Goal: Navigation & Orientation: Find specific page/section

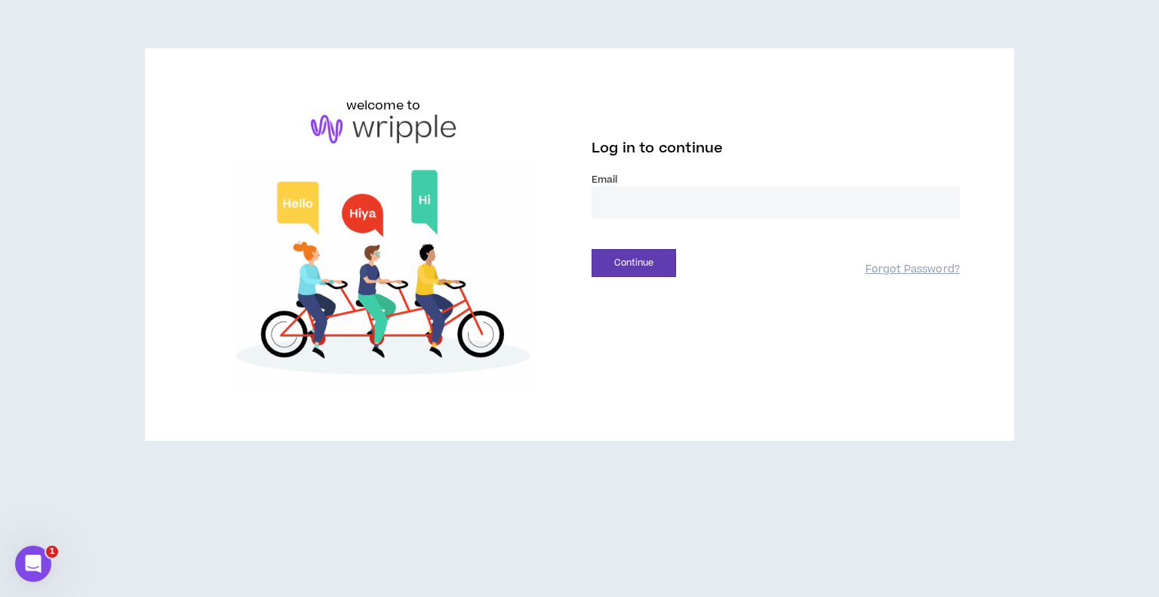
click at [633, 190] on input "email" at bounding box center [776, 202] width 368 height 32
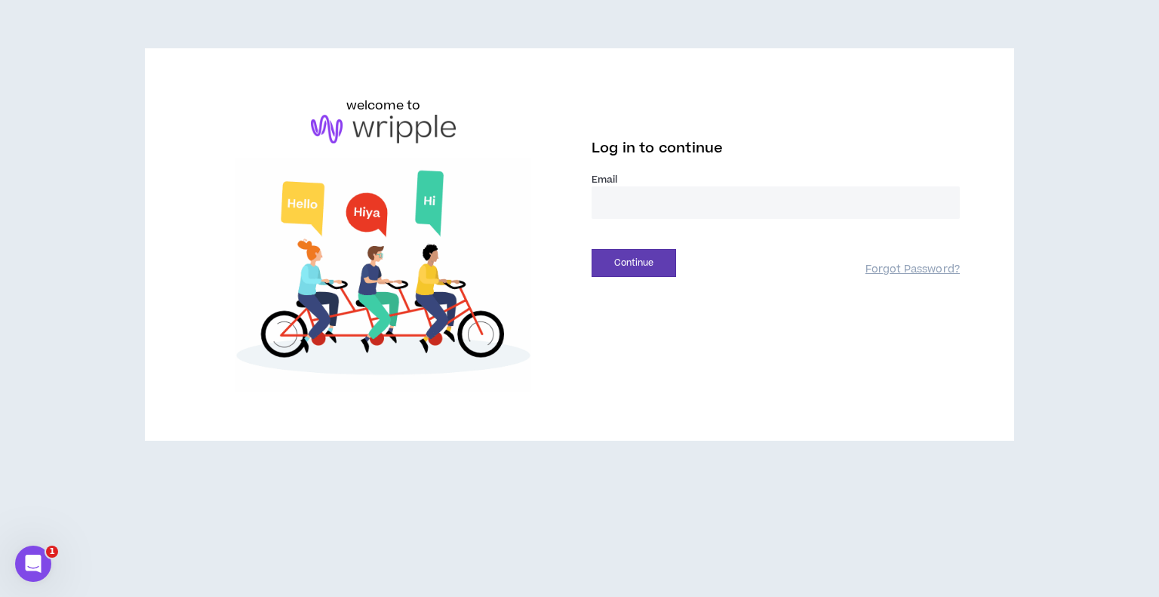
type input "**********"
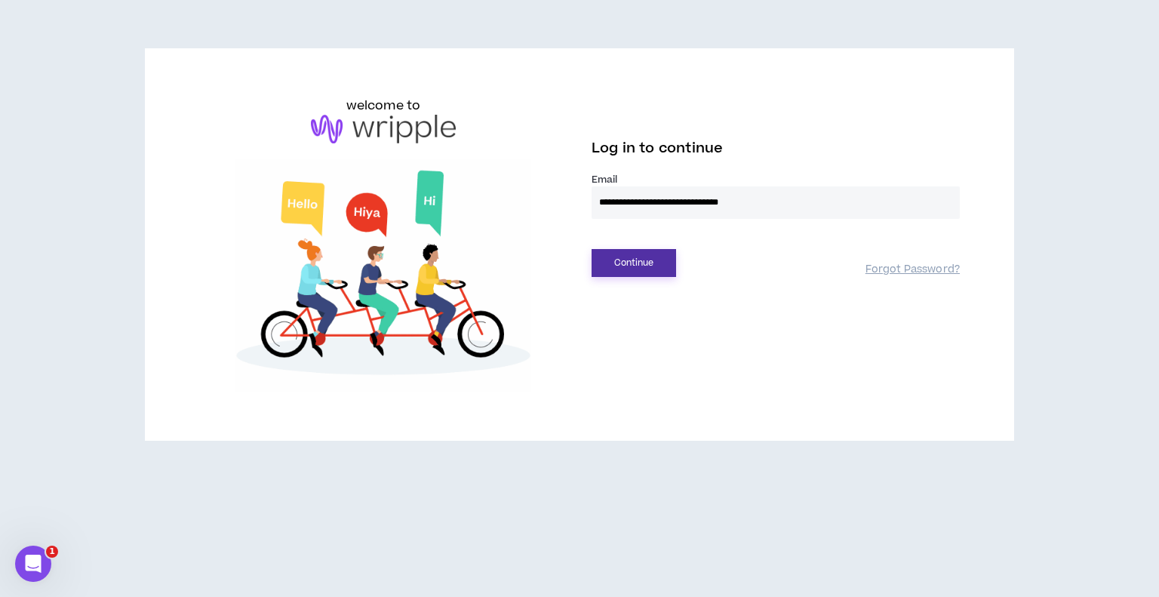
click at [630, 269] on button "Continue" at bounding box center [634, 263] width 85 height 28
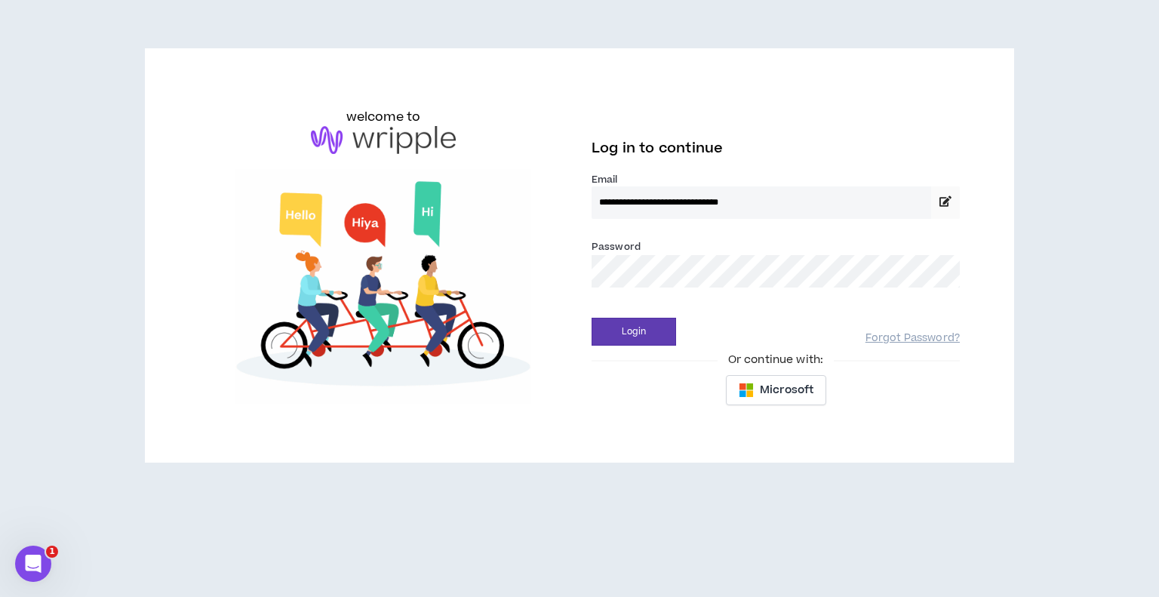
click at [619, 310] on div "Login Forgot Password?" at bounding box center [776, 326] width 368 height 38
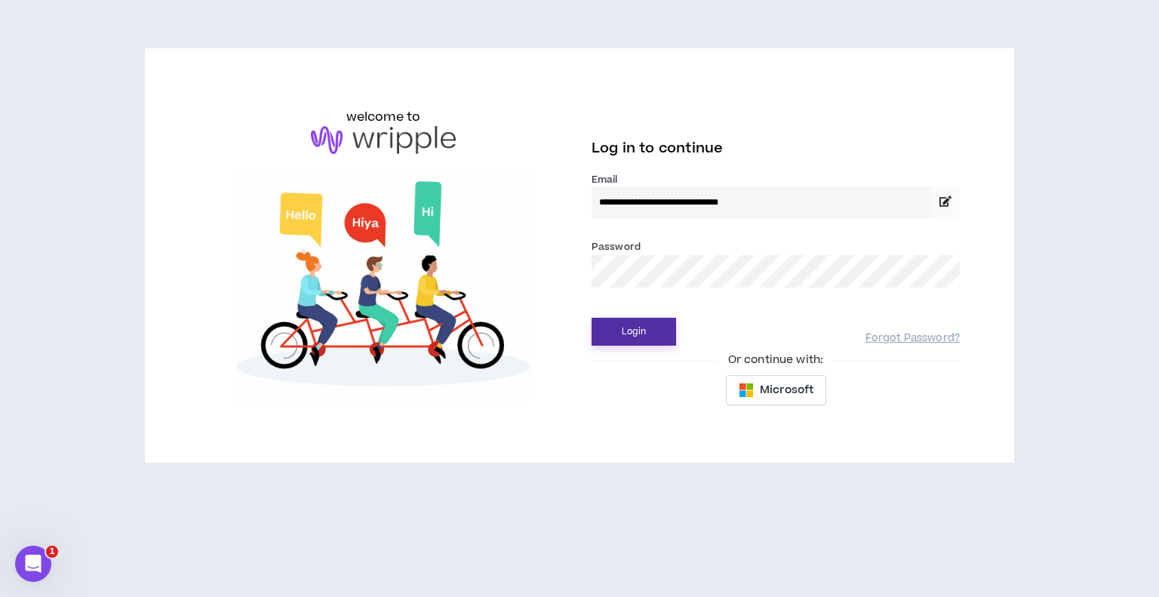
click at [618, 323] on button "Login" at bounding box center [634, 332] width 85 height 28
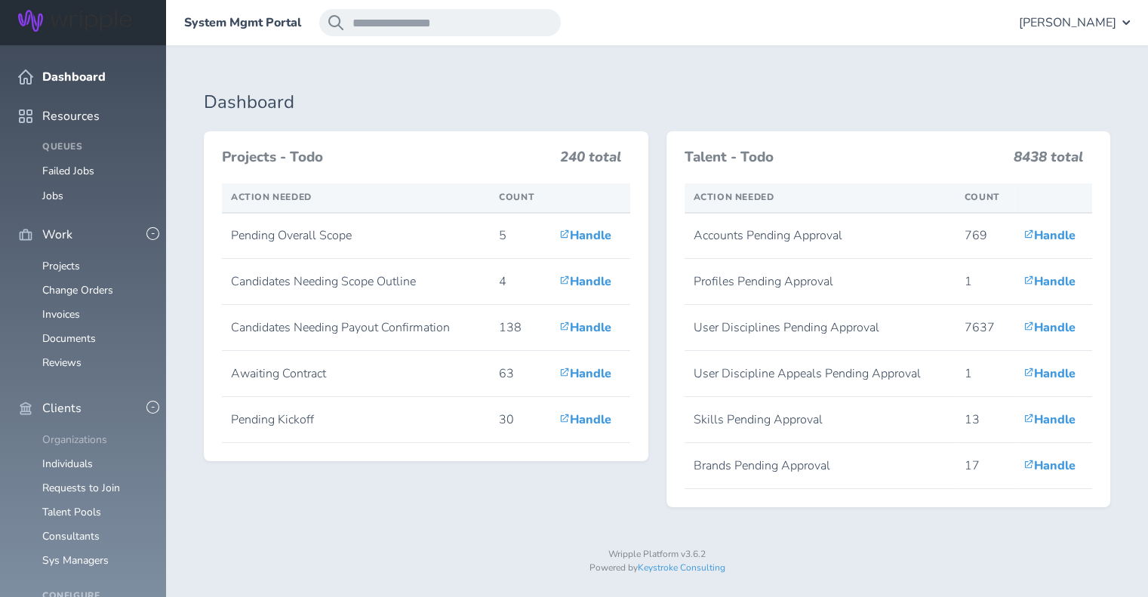
click at [63, 433] on link "Organizations" at bounding box center [74, 440] width 65 height 14
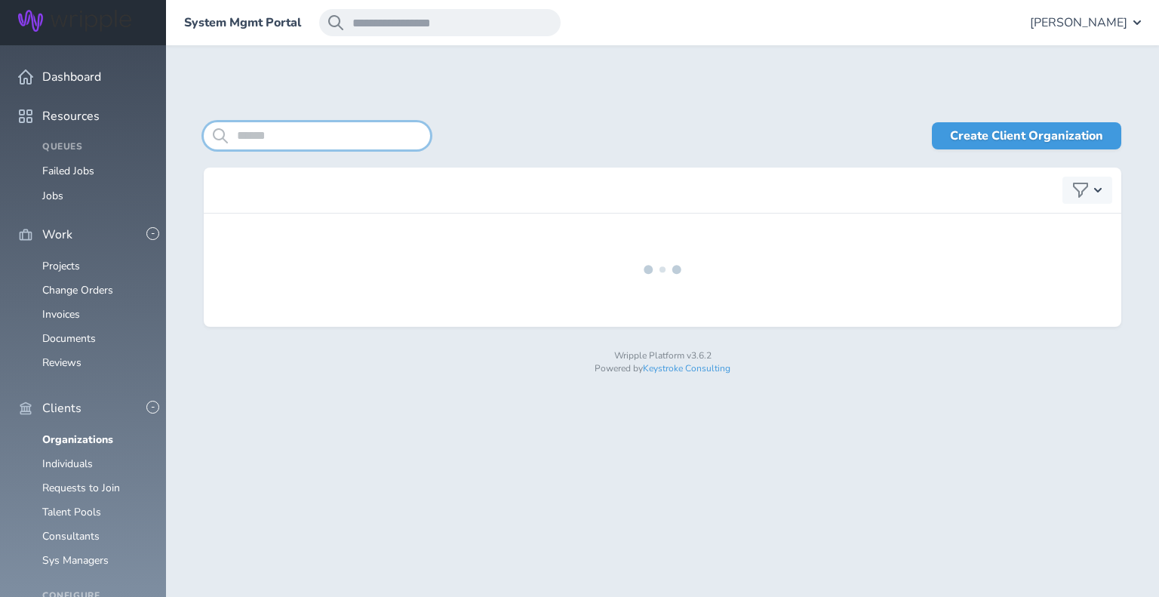
click at [269, 138] on input "search" at bounding box center [317, 135] width 226 height 27
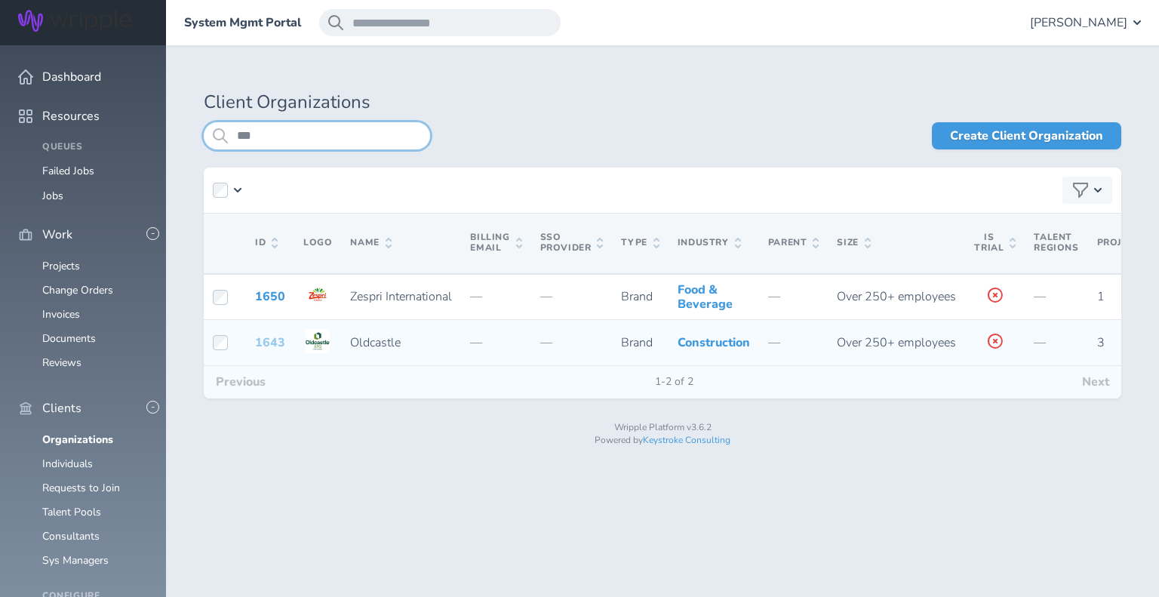
type input "***"
click at [273, 349] on link "1643" at bounding box center [270, 342] width 30 height 17
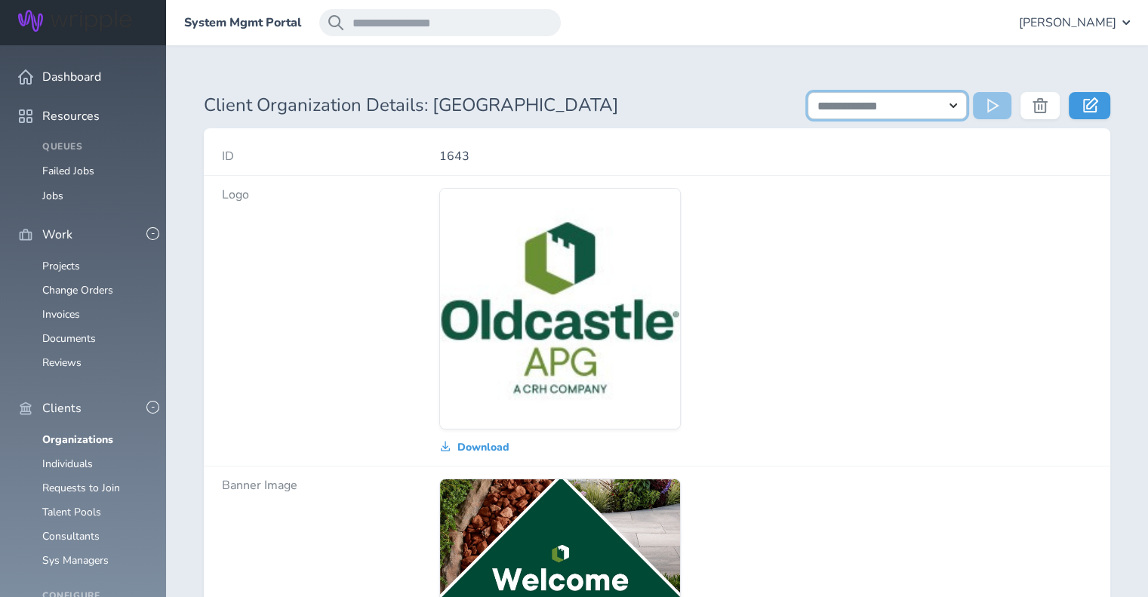
click at [872, 103] on select "**********" at bounding box center [887, 105] width 159 height 27
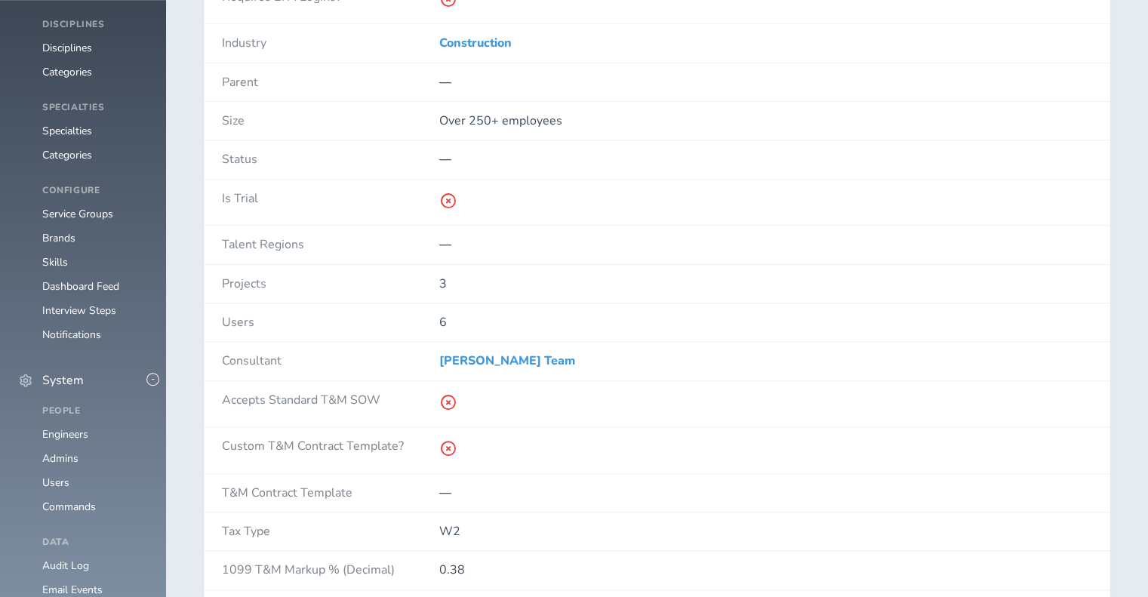
scroll to position [1087, 0]
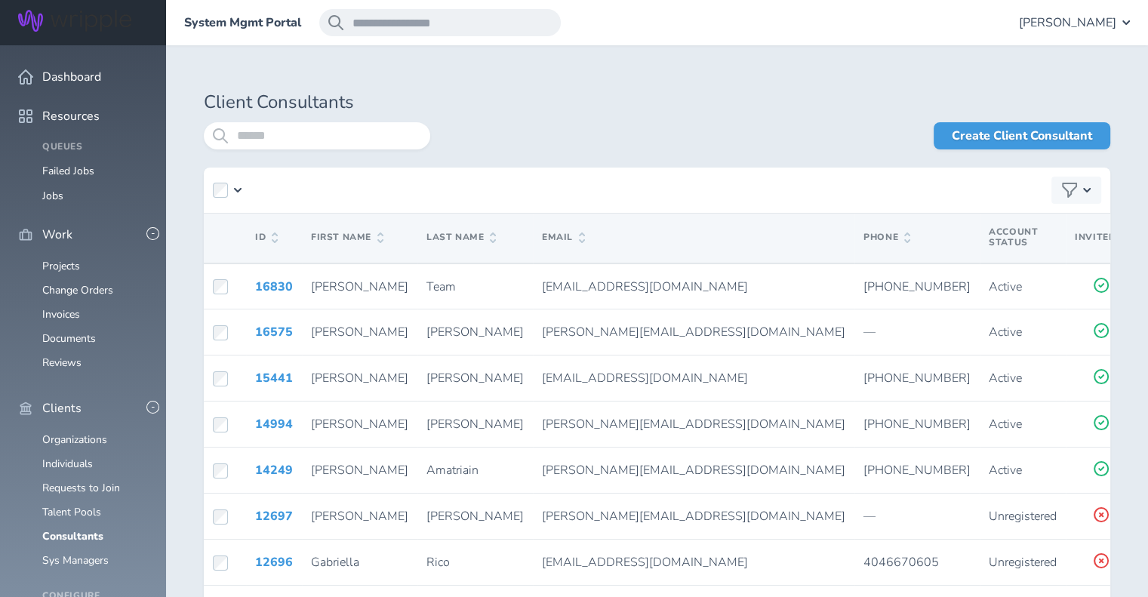
click at [438, 410] on td "Luke" at bounding box center [474, 425] width 115 height 46
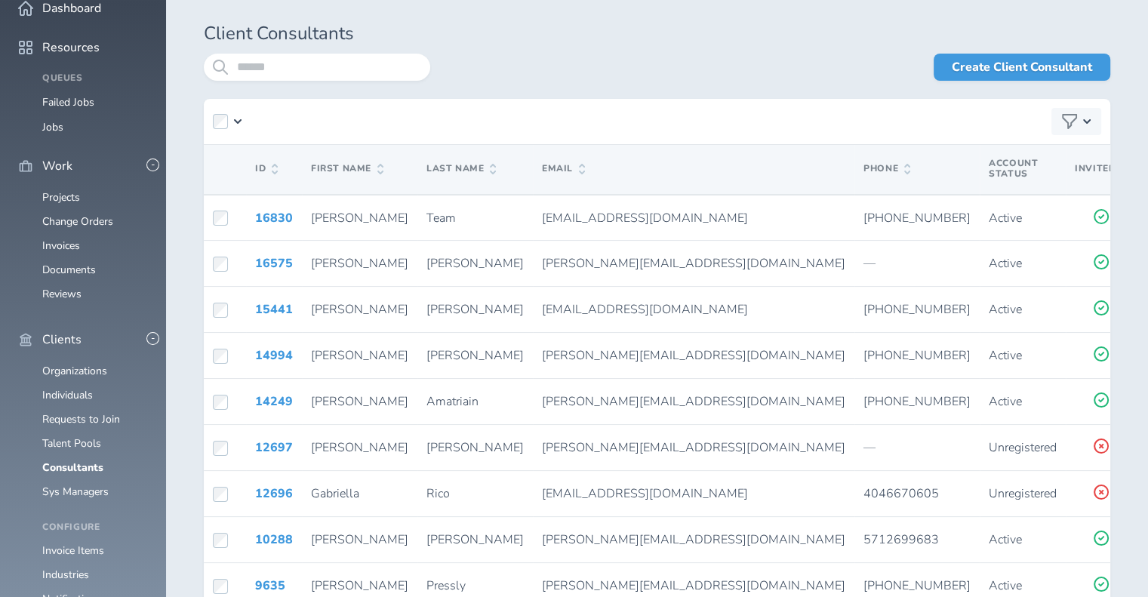
scroll to position [69, 0]
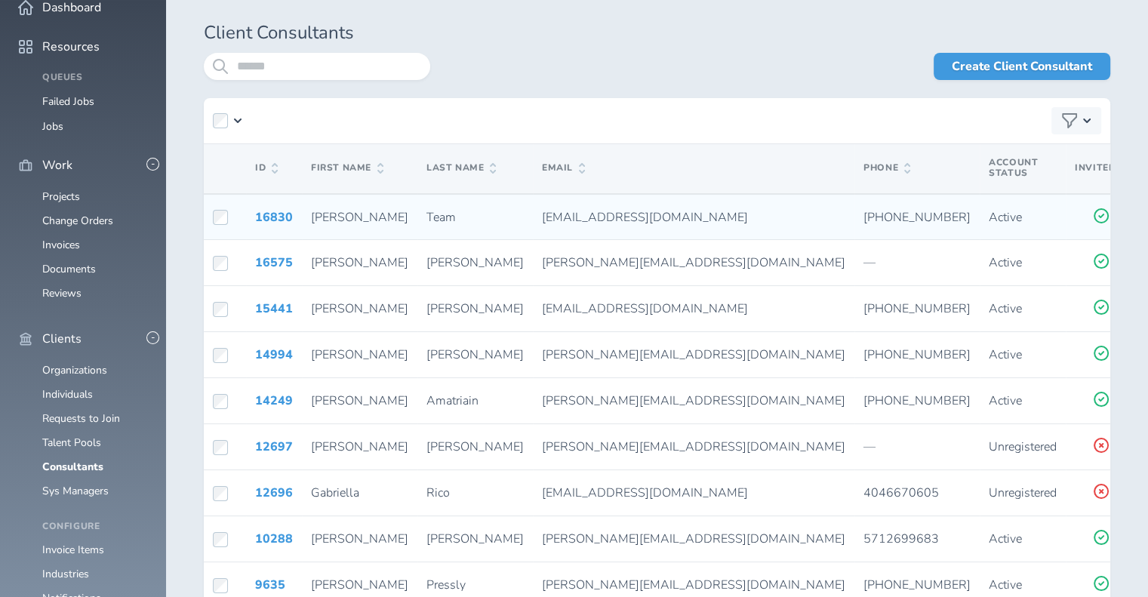
click at [1148, 220] on icon at bounding box center [1154, 216] width 12 height 14
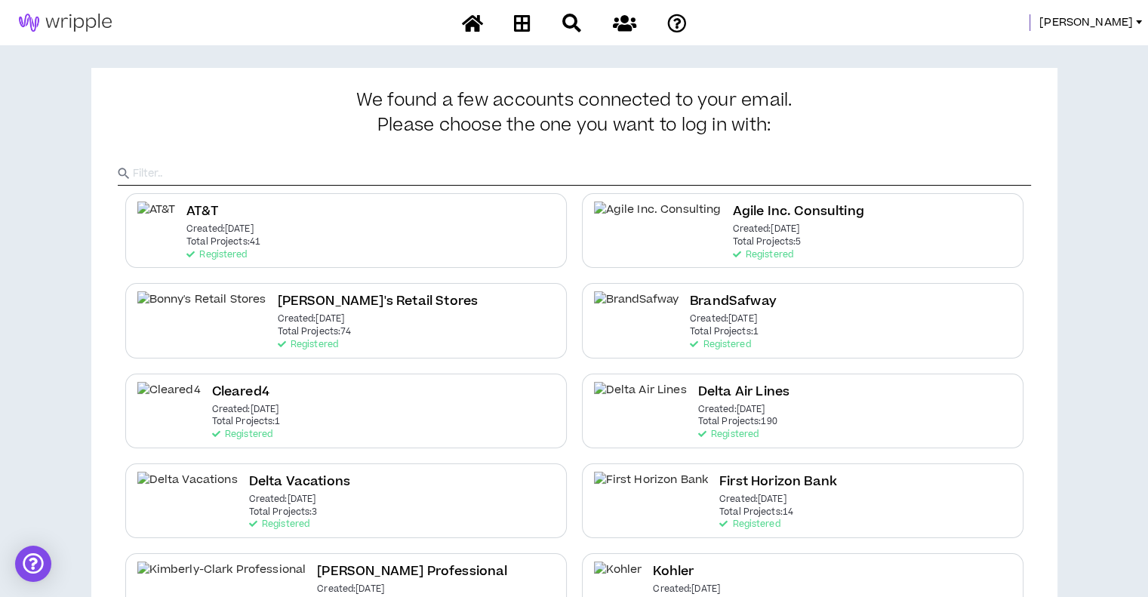
click at [335, 168] on input "text" at bounding box center [582, 173] width 898 height 23
type input "p"
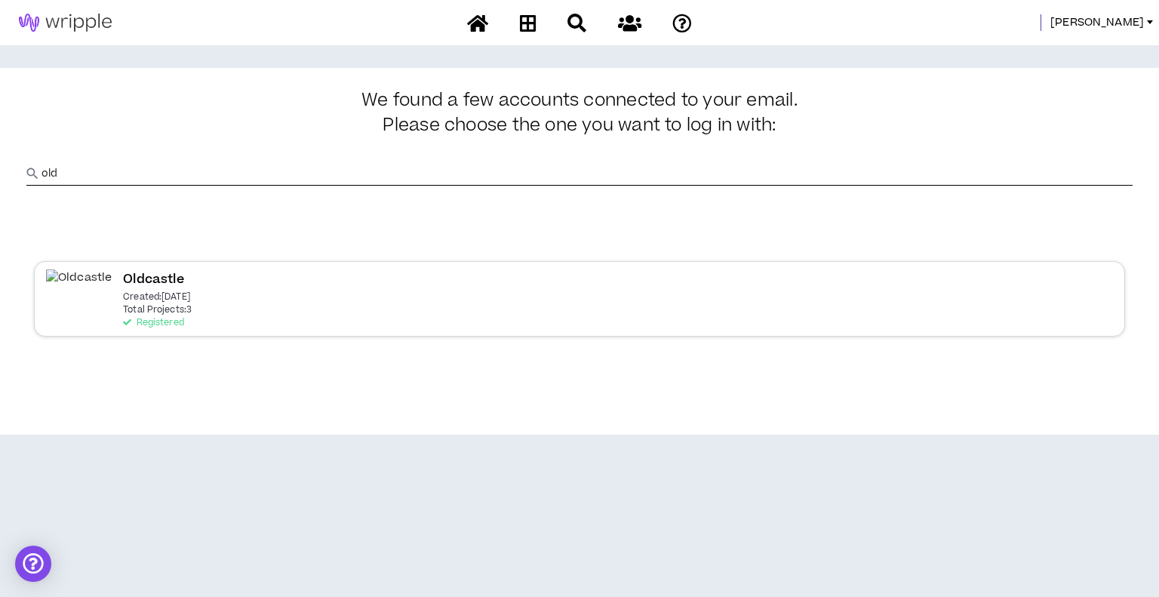
type input "old"
click at [297, 300] on div "Oldcastle Created: [DATE] Total Projects: 3 Registered" at bounding box center [579, 298] width 1091 height 75
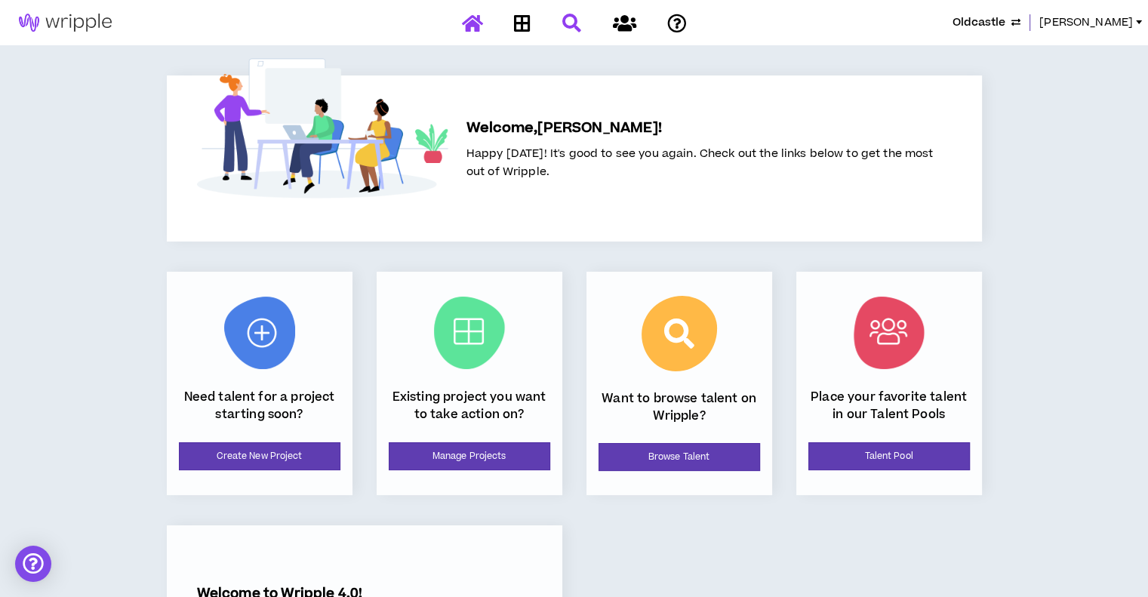
click at [576, 32] on link at bounding box center [572, 23] width 26 height 26
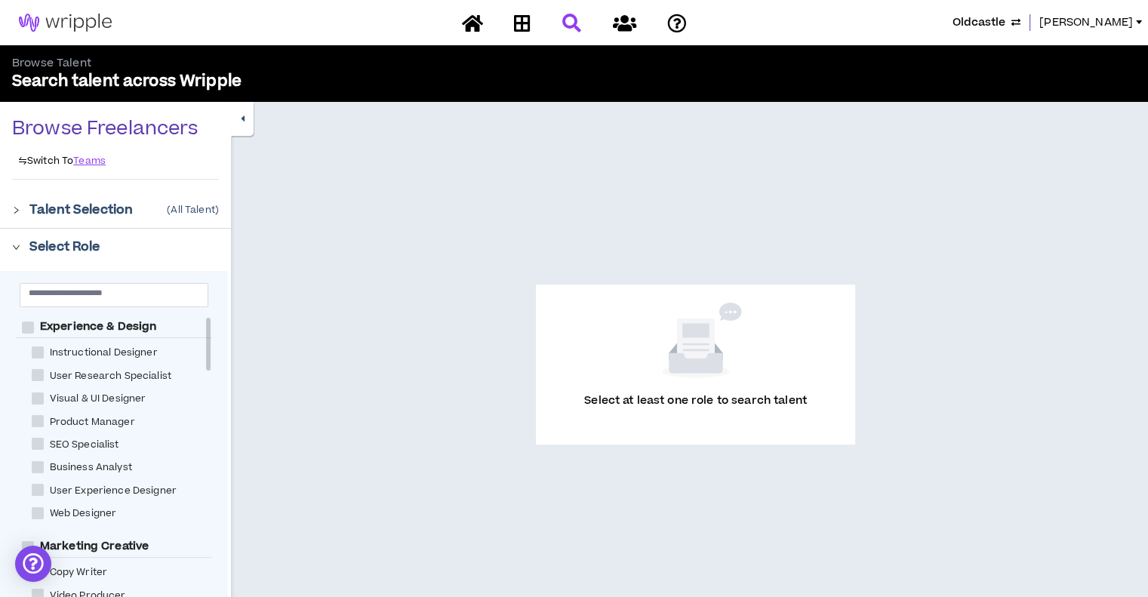
click at [595, 24] on div at bounding box center [574, 23] width 264 height 26
click at [612, 23] on icon at bounding box center [623, 23] width 23 height 19
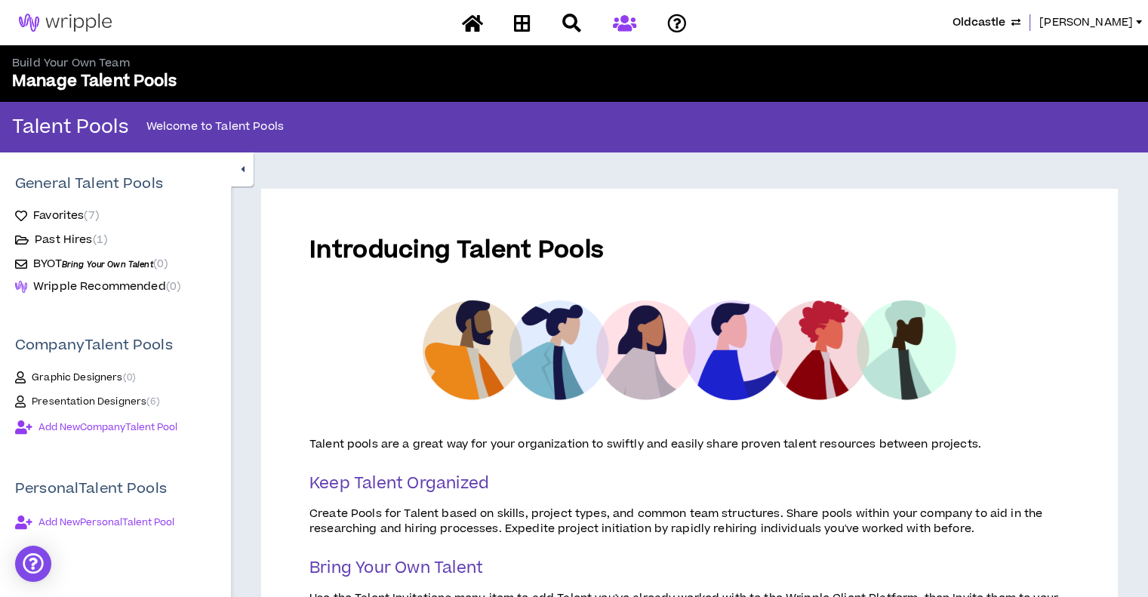
click at [57, 404] on span "Presentation Designers ( 6 )" at bounding box center [96, 402] width 128 height 12
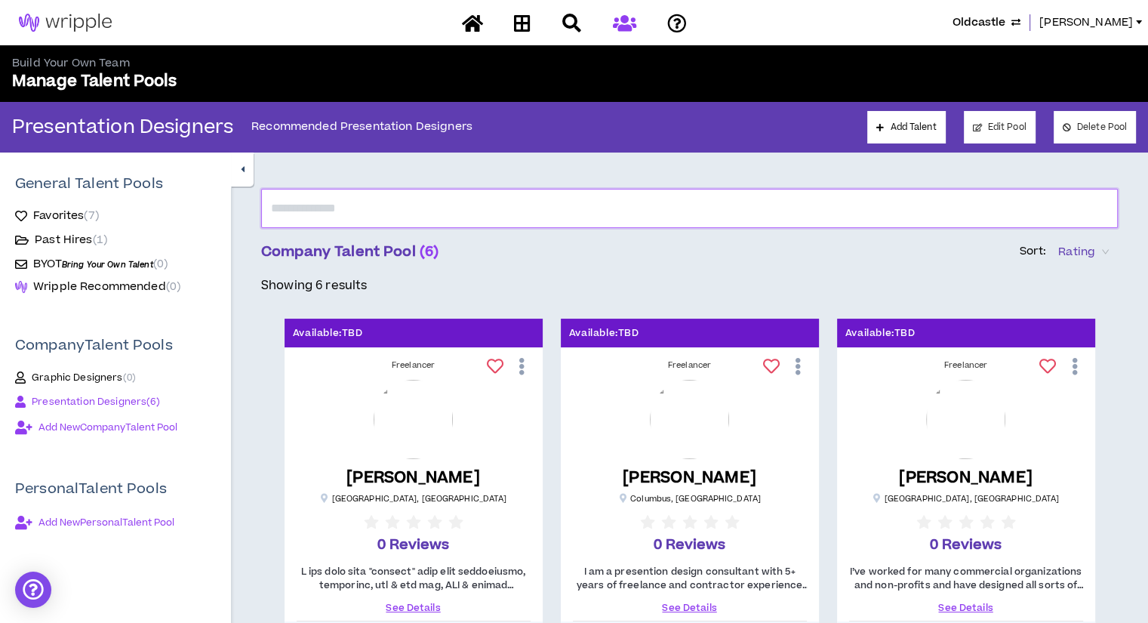
drag, startPoint x: 732, startPoint y: 177, endPoint x: 1004, endPoint y: 322, distance: 308.3
